Goal: Task Accomplishment & Management: Use online tool/utility

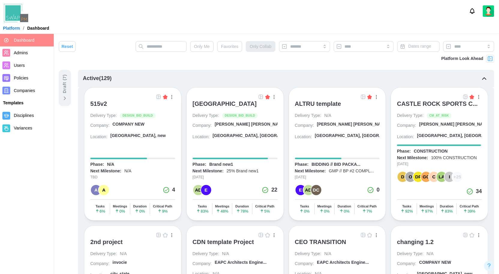
click at [260, 97] on img at bounding box center [260, 96] width 5 height 5
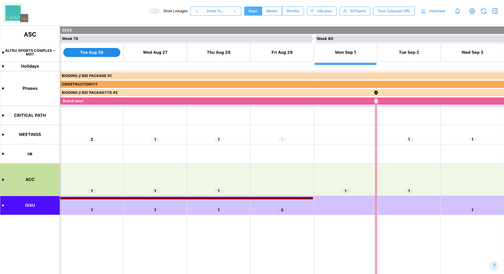
scroll to position [0, 24784]
click at [289, 13] on span "Months" at bounding box center [292, 11] width 13 height 8
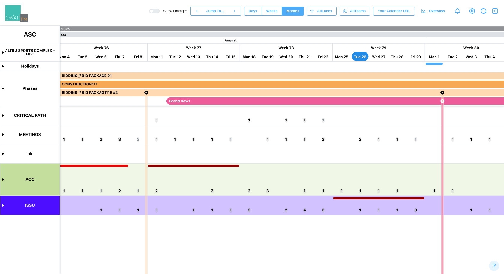
scroll to position [0, 6930]
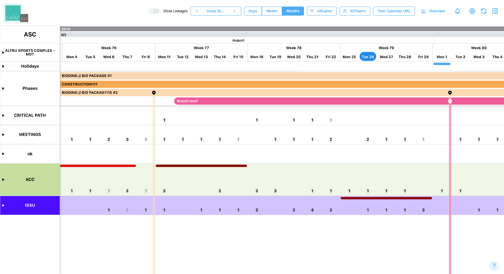
click at [4, 153] on canvas at bounding box center [252, 149] width 504 height 249
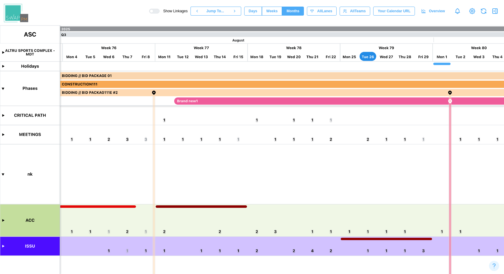
click at [3, 221] on canvas at bounding box center [252, 149] width 504 height 249
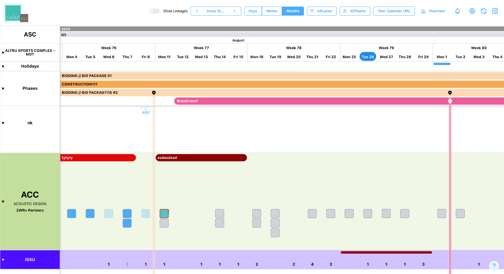
click at [273, 8] on span "Weeks" at bounding box center [271, 11] width 11 height 8
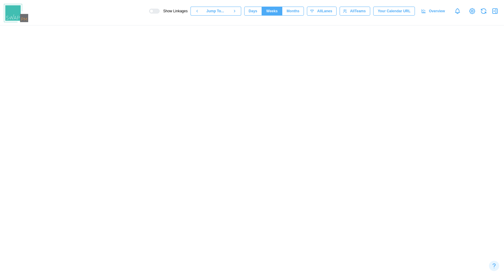
scroll to position [0, 14925]
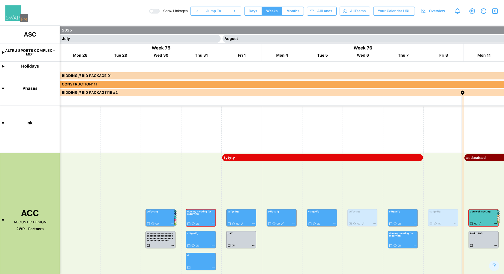
click at [249, 10] on span "Days" at bounding box center [253, 11] width 9 height 8
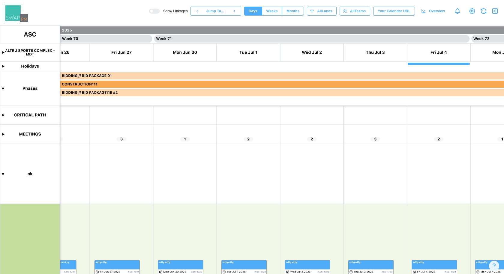
scroll to position [127, 0]
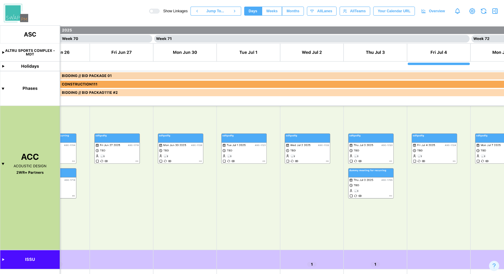
click at [292, 14] on span "Months" at bounding box center [292, 11] width 13 height 8
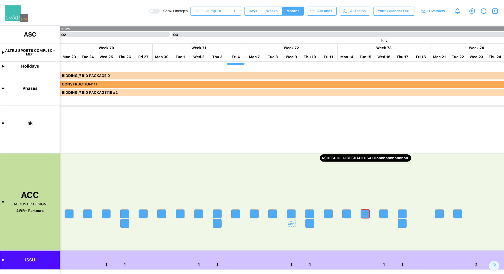
scroll to position [51, 0]
click at [4, 259] on canvas at bounding box center [252, 149] width 504 height 249
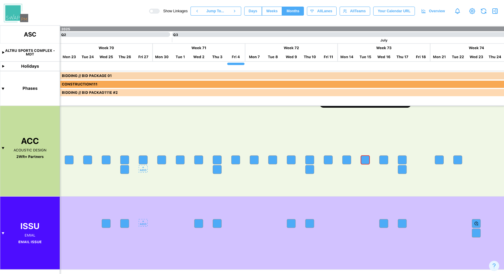
scroll to position [0, 0]
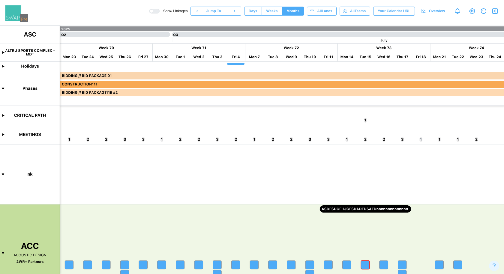
click at [4, 136] on canvas at bounding box center [252, 149] width 504 height 249
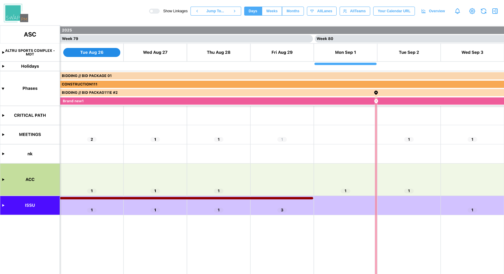
scroll to position [0, 24784]
click at [293, 10] on span "Months" at bounding box center [292, 11] width 13 height 8
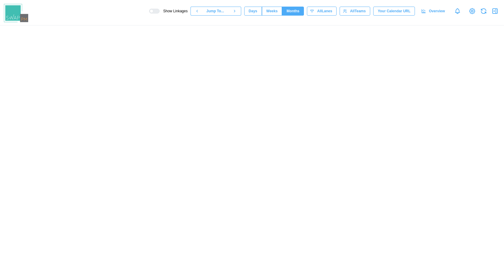
scroll to position [0, 7210]
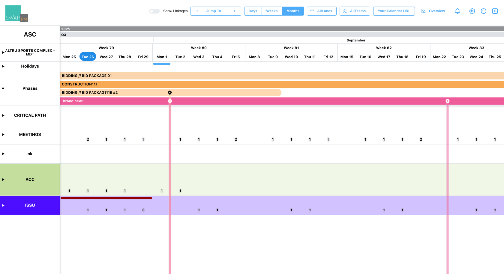
click at [4, 206] on canvas at bounding box center [252, 149] width 504 height 249
click at [3, 179] on canvas at bounding box center [252, 149] width 504 height 249
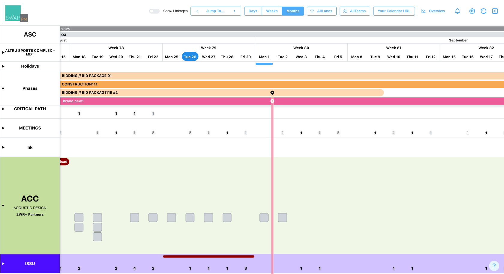
scroll to position [0, 7043]
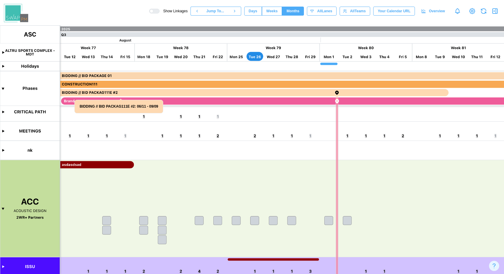
click at [3, 132] on canvas at bounding box center [252, 149] width 504 height 249
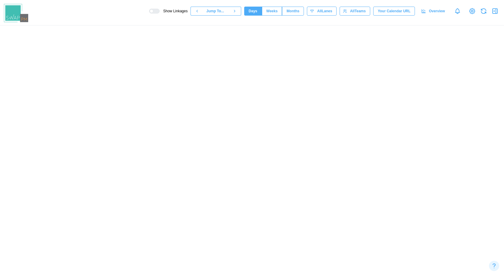
scroll to position [0, 24848]
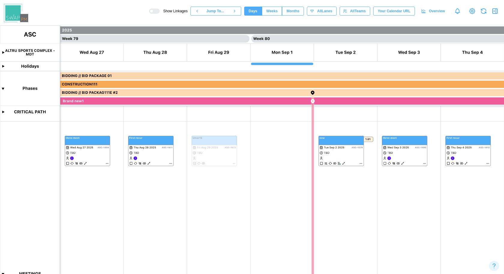
click at [287, 11] on span "Months" at bounding box center [292, 11] width 13 height 8
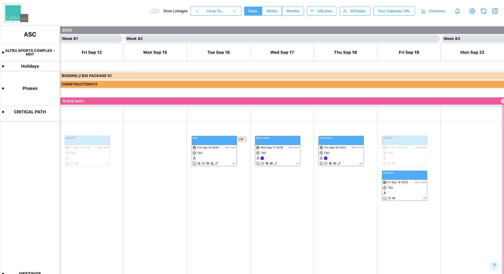
scroll to position [0, 25609]
click at [296, 10] on span "Months" at bounding box center [292, 11] width 13 height 8
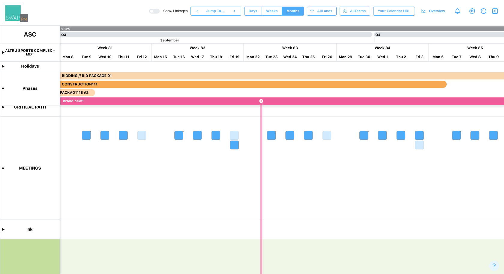
scroll to position [20, 0]
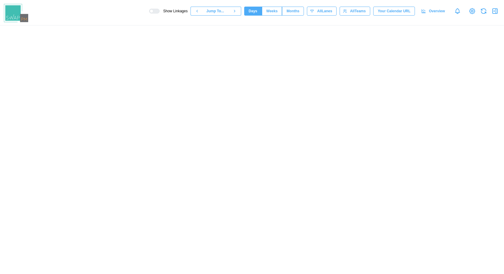
click at [296, 11] on span "Months" at bounding box center [292, 11] width 13 height 8
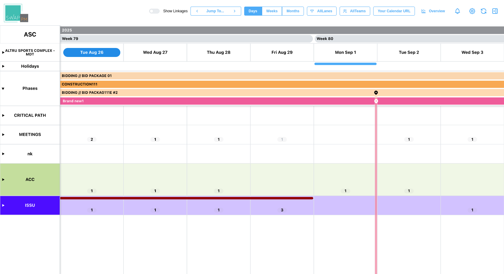
scroll to position [0, 24784]
click at [296, 11] on span "Months" at bounding box center [292, 11] width 13 height 8
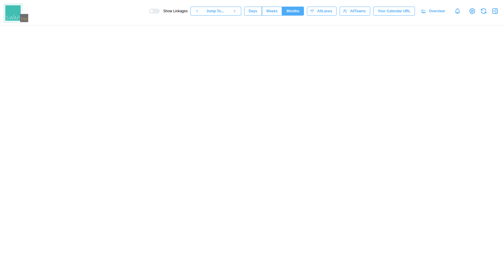
scroll to position [0, 4687]
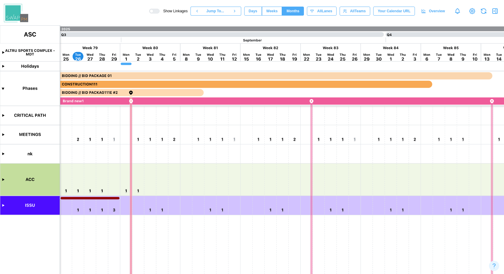
click at [2, 206] on canvas at bounding box center [252, 149] width 504 height 249
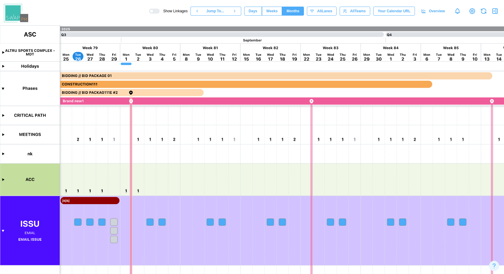
click at [3, 154] on canvas at bounding box center [252, 149] width 504 height 249
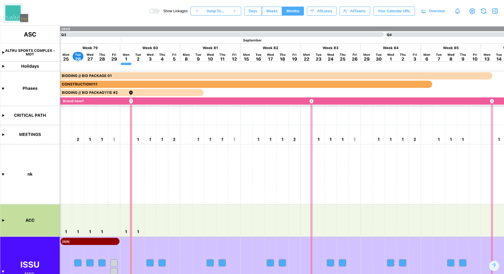
click at [4, 221] on canvas at bounding box center [252, 149] width 504 height 249
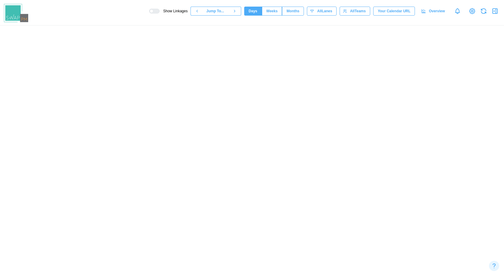
scroll to position [0, 27447]
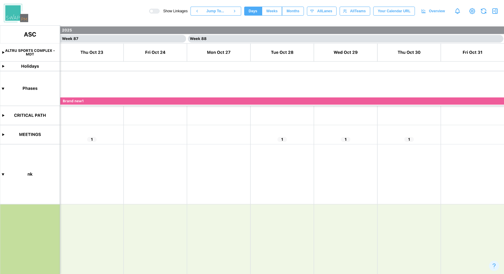
click at [295, 13] on span "Months" at bounding box center [292, 11] width 13 height 8
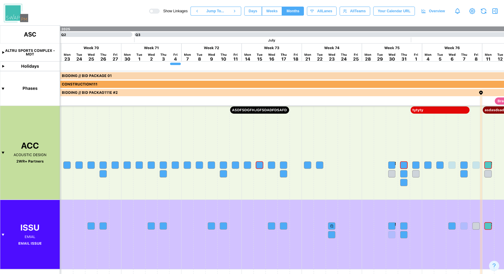
scroll to position [0, 4146]
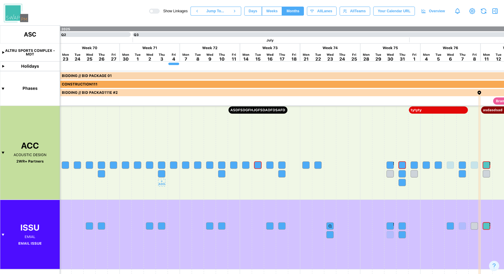
click at [162, 165] on canvas at bounding box center [252, 149] width 504 height 249
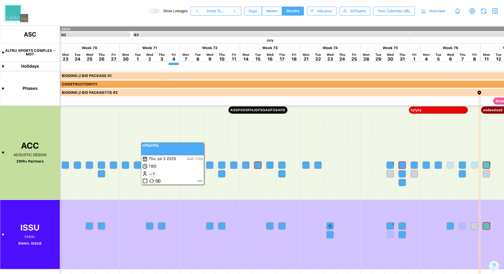
click at [201, 182] on canvas at bounding box center [252, 149] width 504 height 249
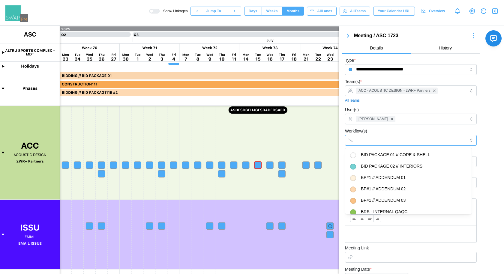
click at [374, 139] on input "Workflow(s)" at bounding box center [405, 140] width 99 height 5
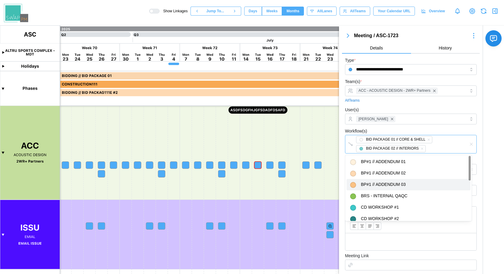
scroll to position [107, 0]
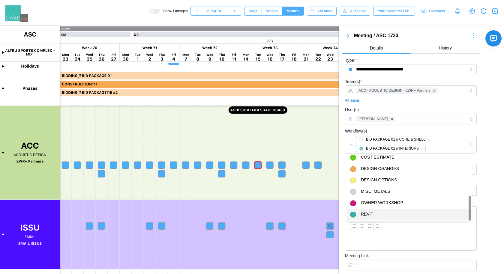
click at [479, 170] on div "**********" at bounding box center [421, 210] width 165 height 371
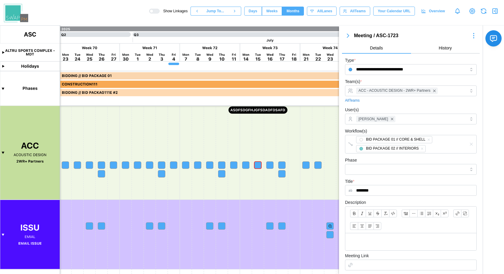
scroll to position [121, 0]
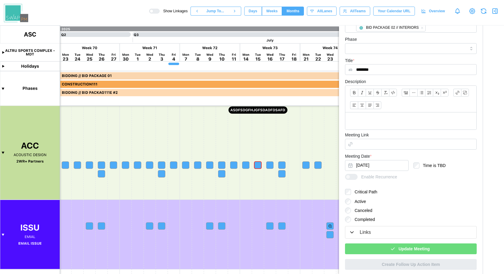
click at [414, 247] on span "Update Meeting" at bounding box center [413, 249] width 31 height 10
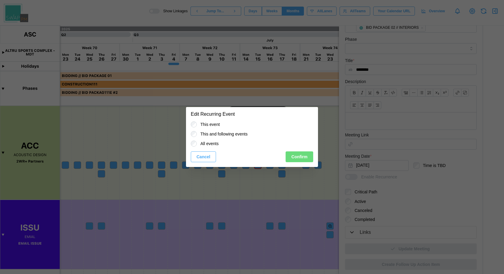
click at [300, 158] on span "Confirm" at bounding box center [299, 157] width 16 height 10
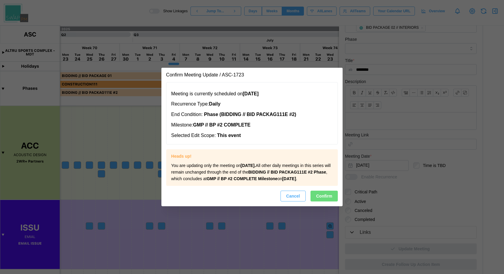
click at [324, 201] on span "Confirm" at bounding box center [324, 196] width 16 height 10
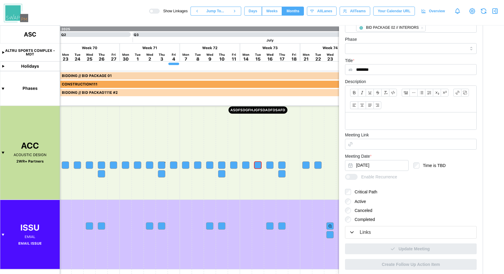
scroll to position [0, 0]
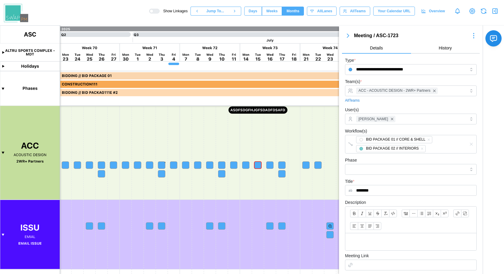
click at [347, 38] on icon "button" at bounding box center [347, 35] width 7 height 7
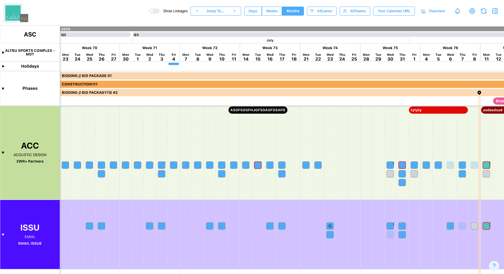
click at [293, 187] on canvas at bounding box center [252, 149] width 504 height 249
click at [280, 164] on canvas at bounding box center [252, 149] width 504 height 249
click at [249, 164] on canvas at bounding box center [252, 149] width 504 height 249
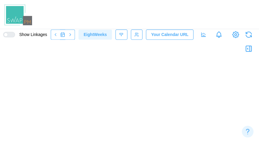
scroll to position [0, 4402]
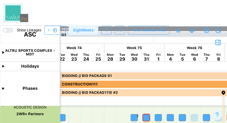
click at [137, 115] on canvas at bounding box center [113, 74] width 227 height 98
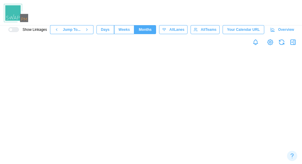
scroll to position [0, 0]
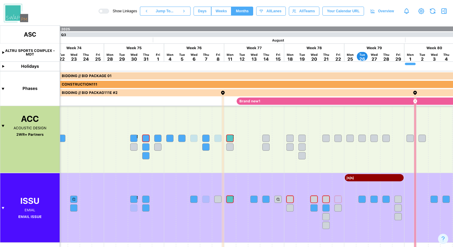
click at [133, 137] on canvas at bounding box center [226, 135] width 453 height 221
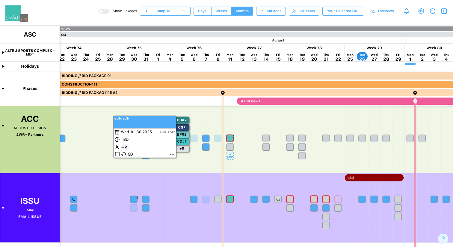
click at [229, 137] on canvas at bounding box center [226, 135] width 453 height 221
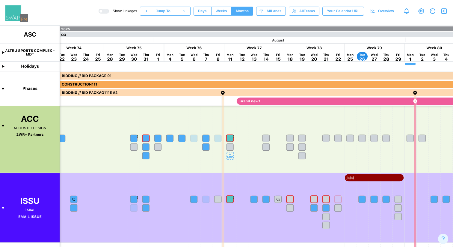
click at [231, 171] on canvas at bounding box center [226, 135] width 453 height 221
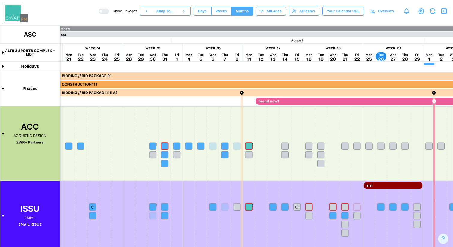
scroll to position [0, 4371]
